Goal: Task Accomplishment & Management: Use online tool/utility

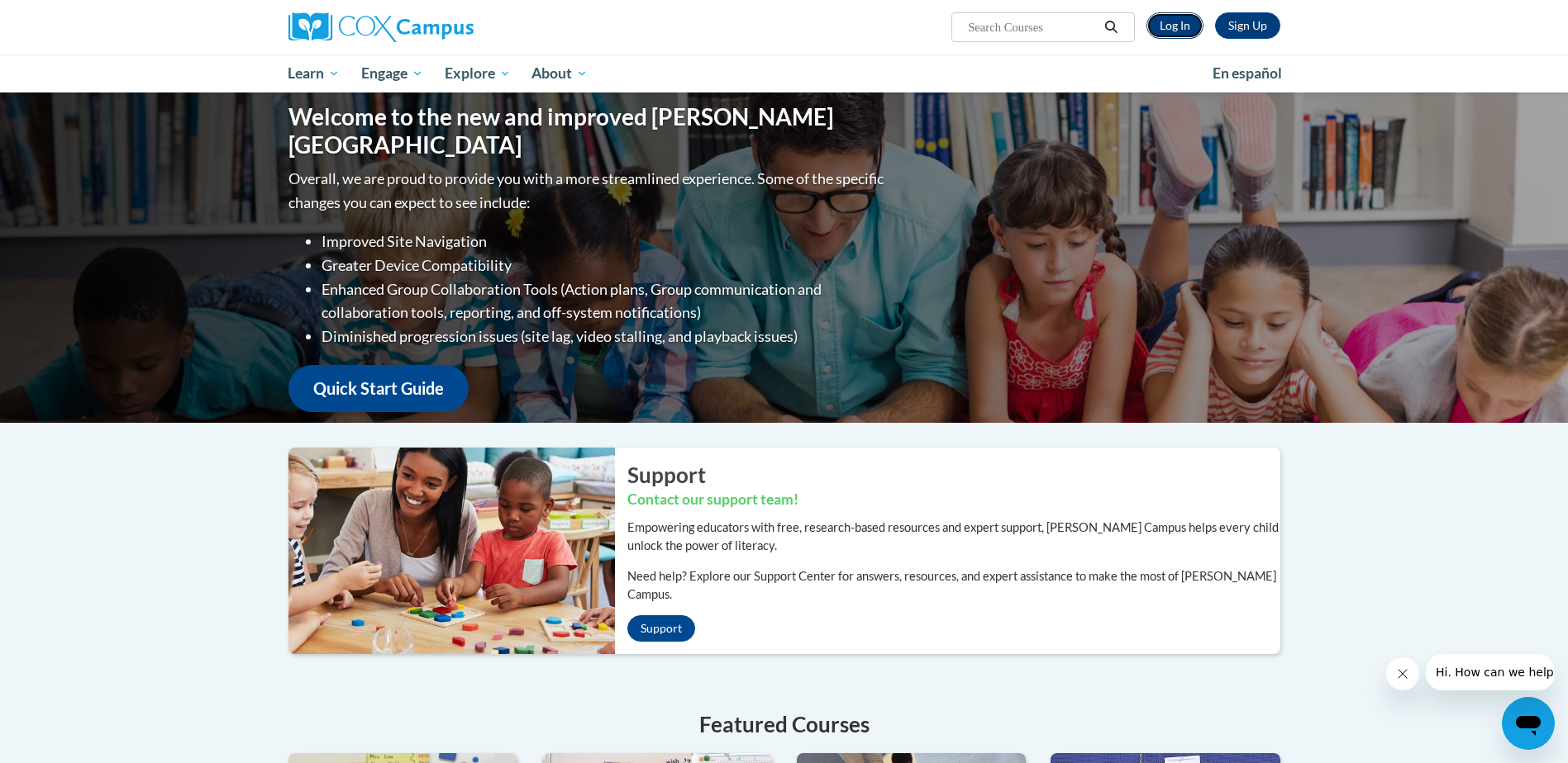
click at [1173, 24] on link "Log In" at bounding box center [1175, 25] width 57 height 26
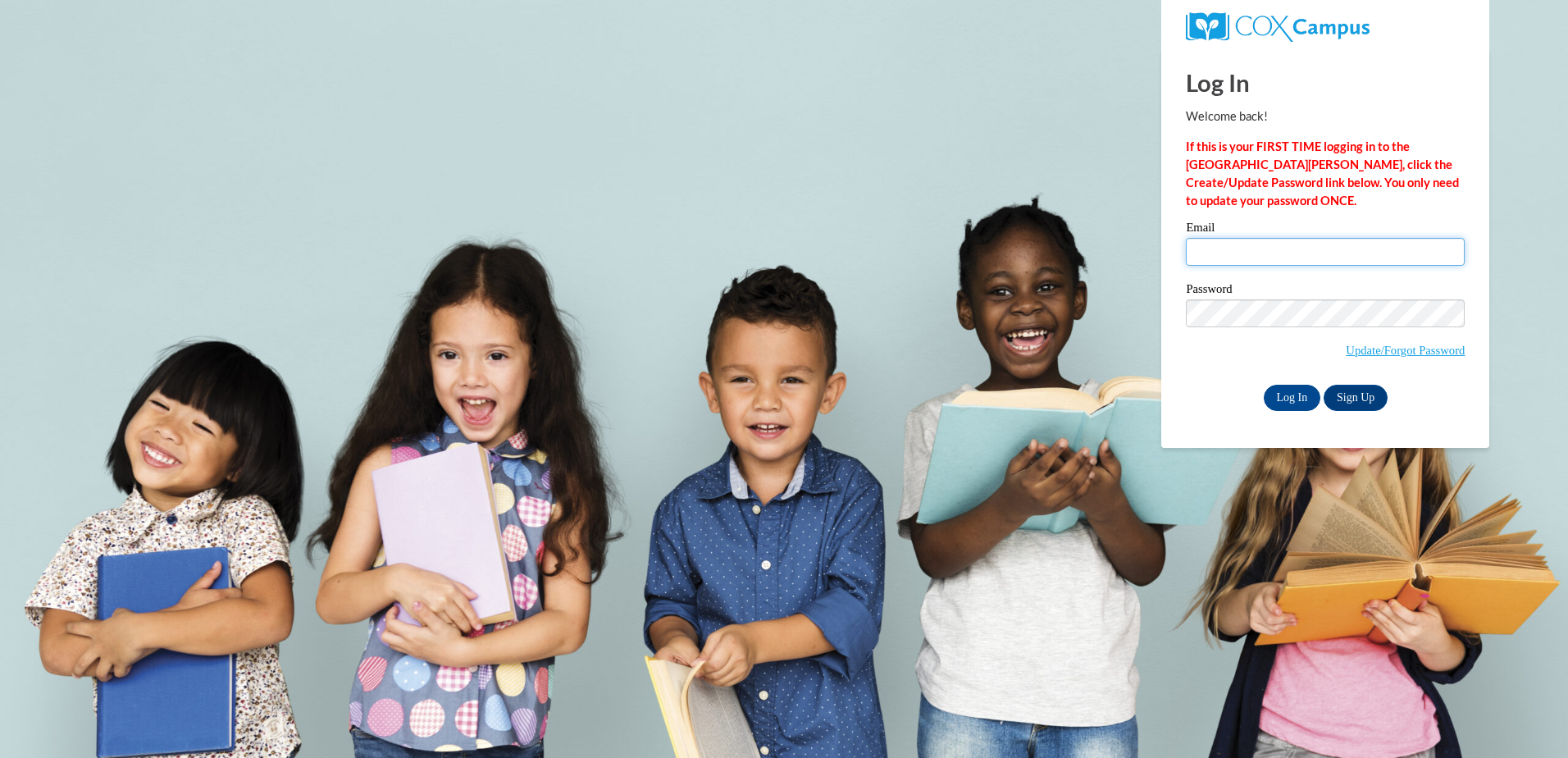
click at [1217, 244] on input "Email" at bounding box center [1325, 251] width 279 height 28
type input "bsmrek@altaheadstart.org"
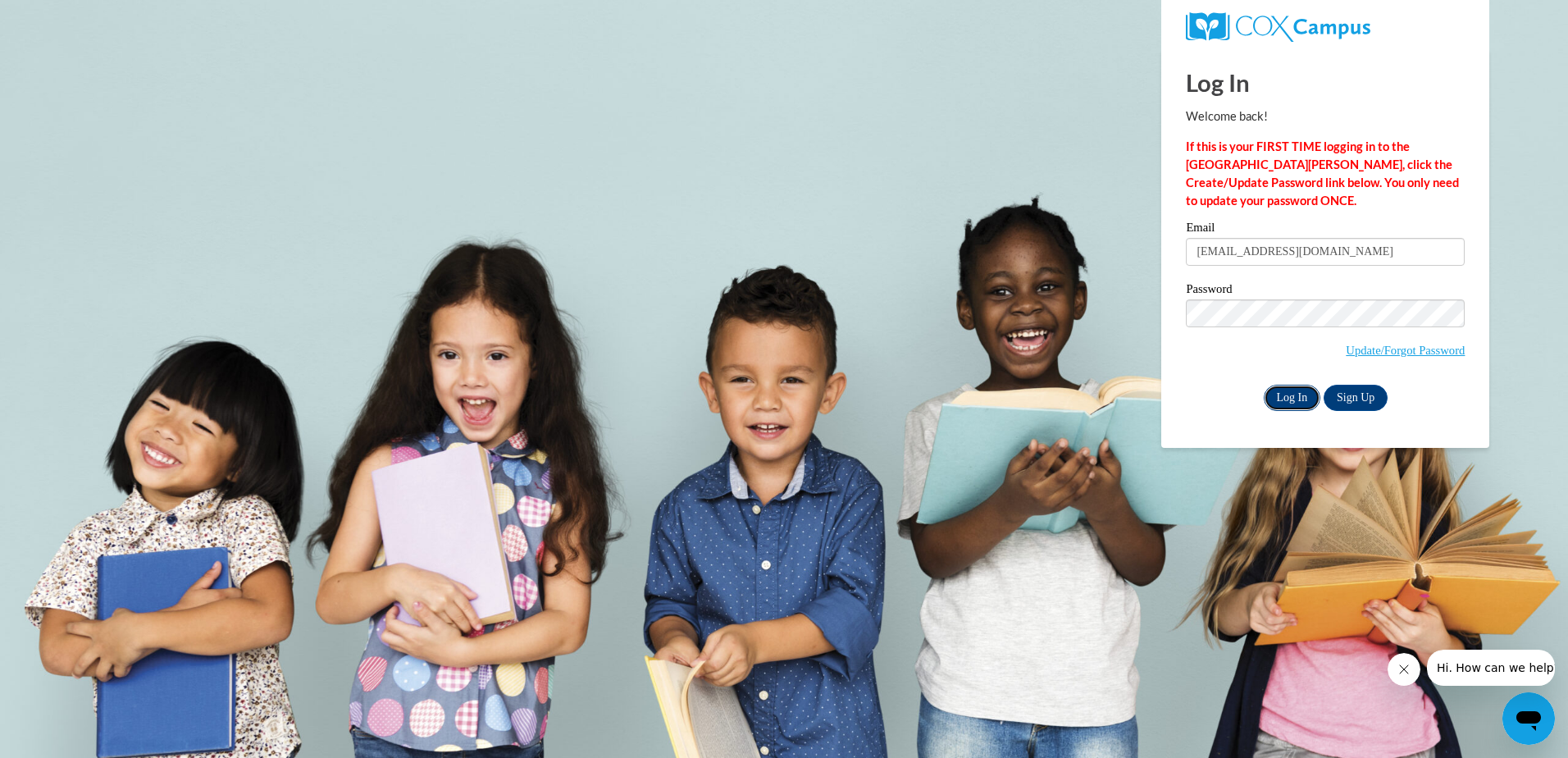
click at [1280, 396] on input "Log In" at bounding box center [1293, 397] width 57 height 26
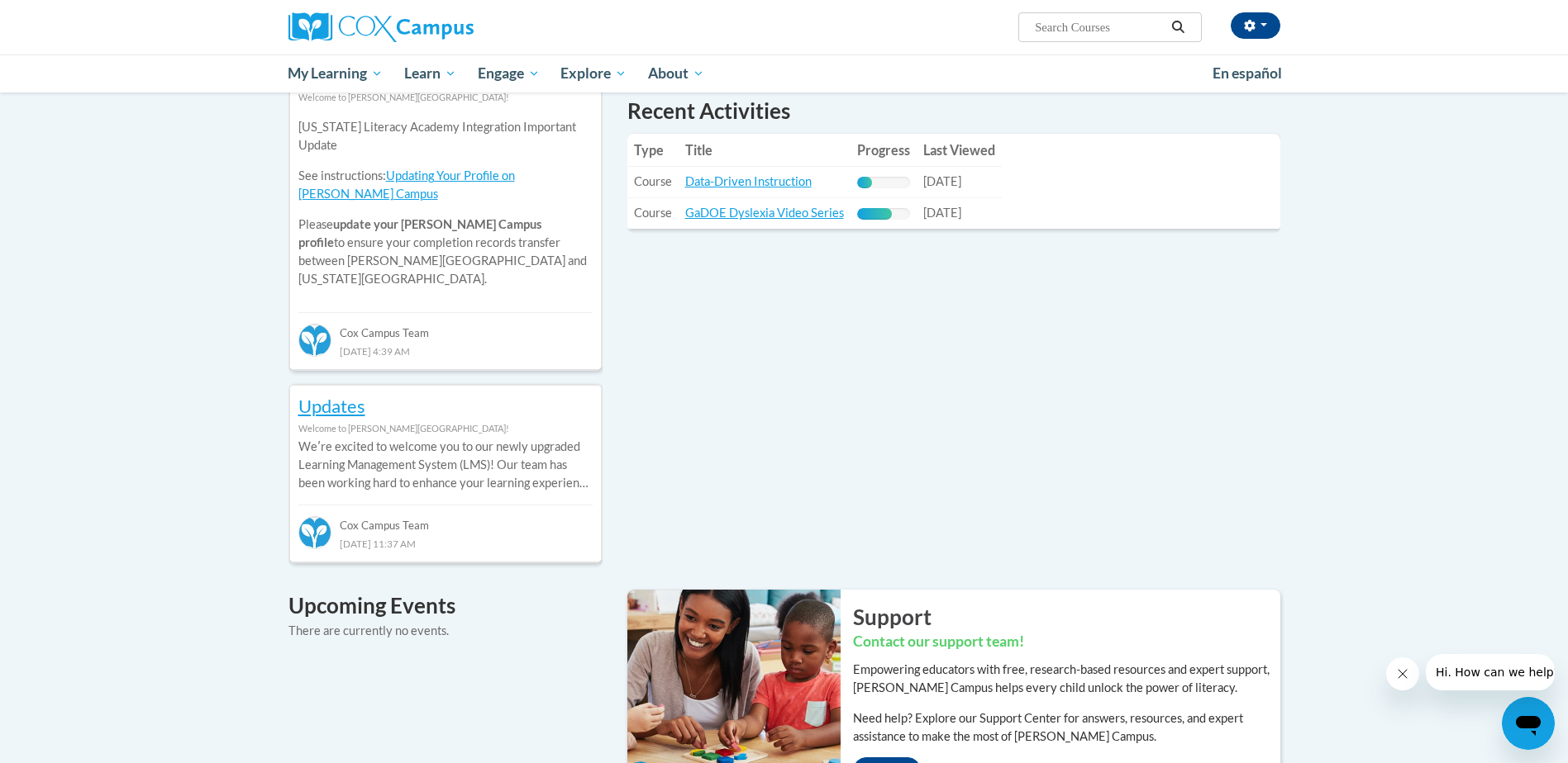
scroll to position [413, 0]
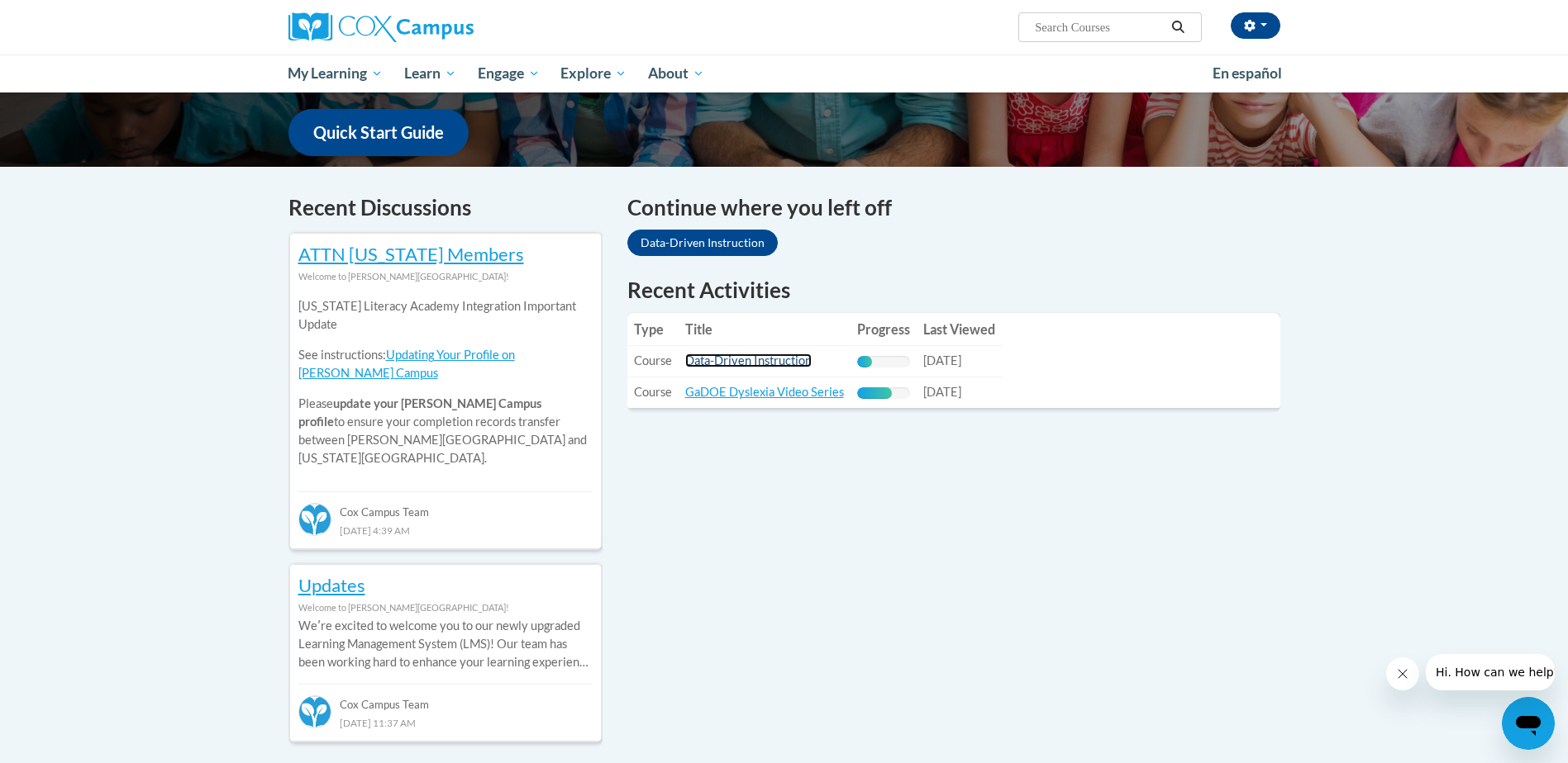
click at [785, 360] on link "Data-Driven Instruction" at bounding box center [748, 360] width 126 height 14
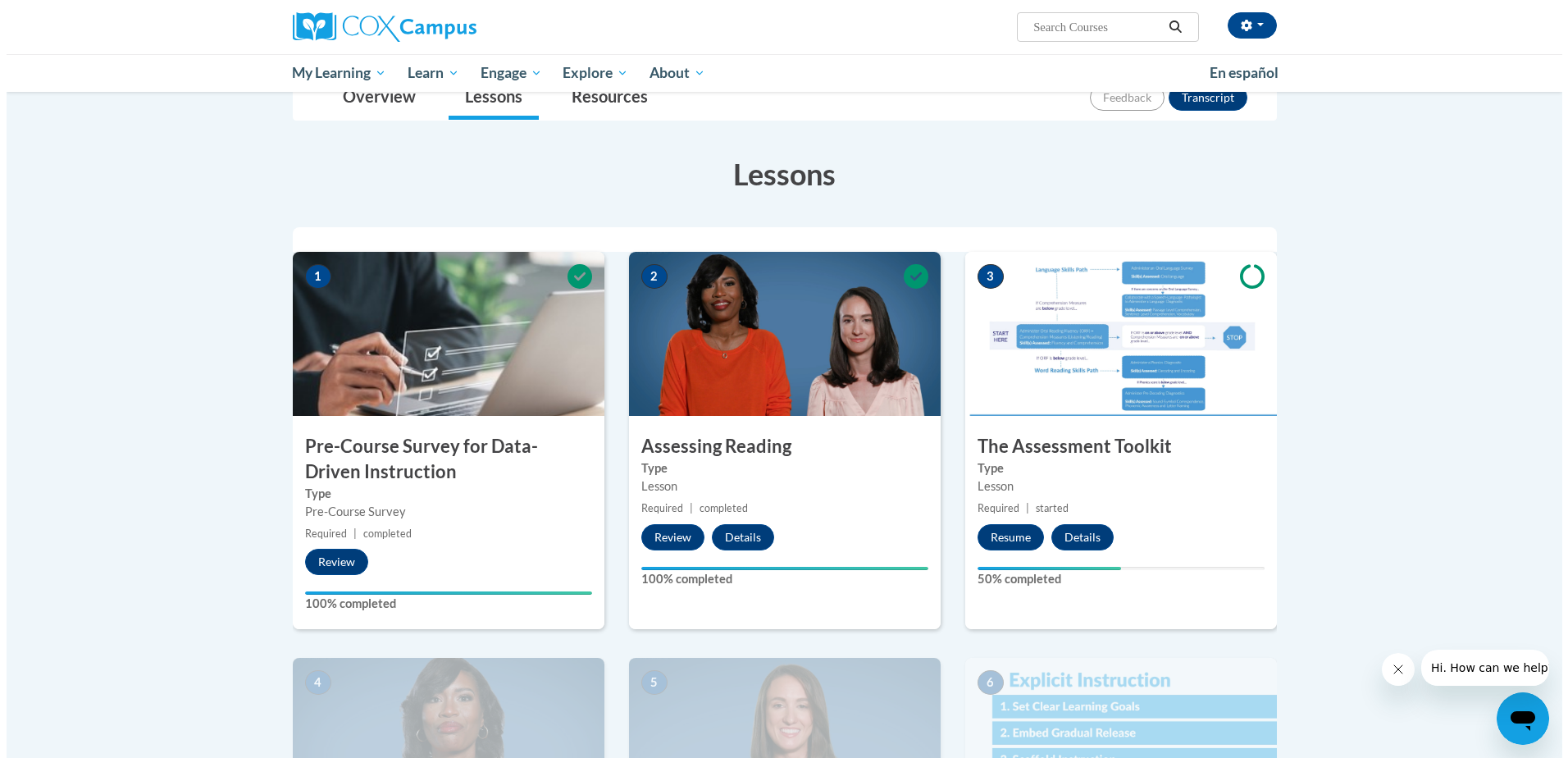
scroll to position [246, 0]
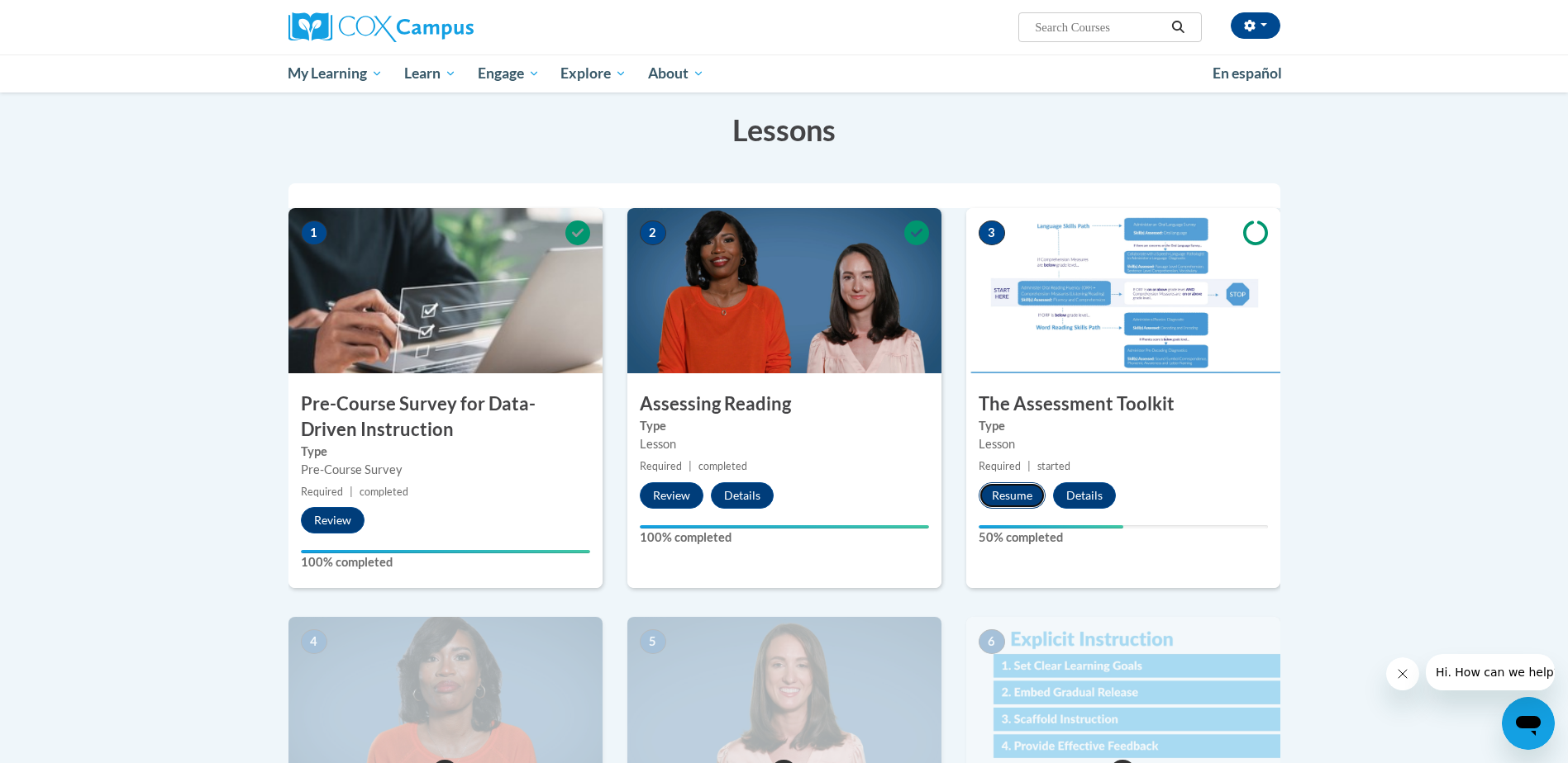
click at [1020, 497] on button "Resume" at bounding box center [1011, 495] width 67 height 26
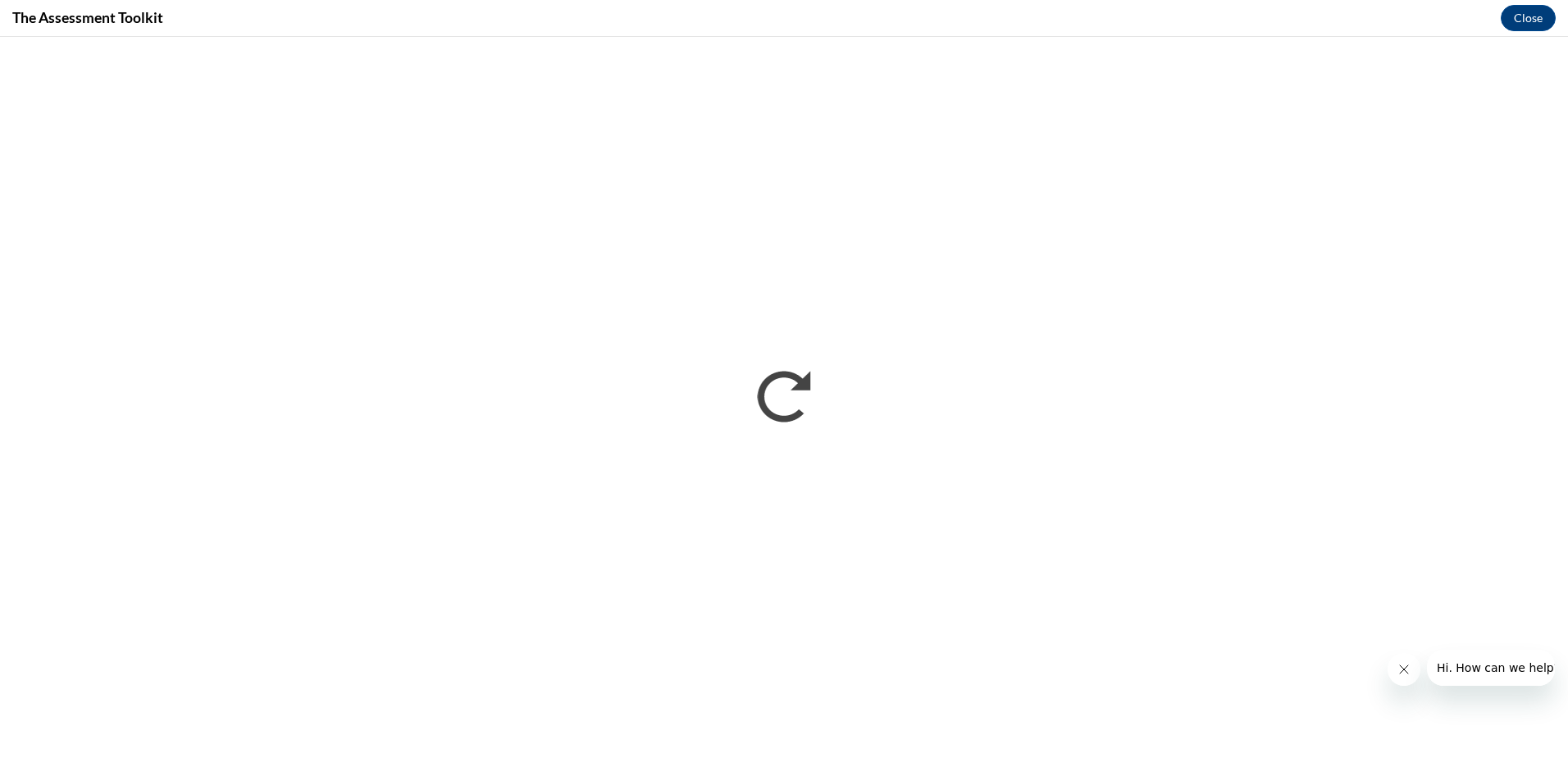
scroll to position [0, 0]
